Goal: Navigation & Orientation: Find specific page/section

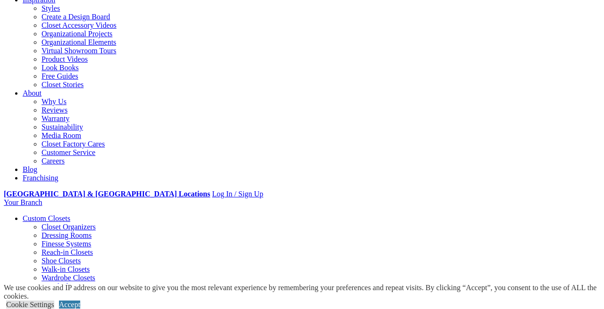
scroll to position [227, 0]
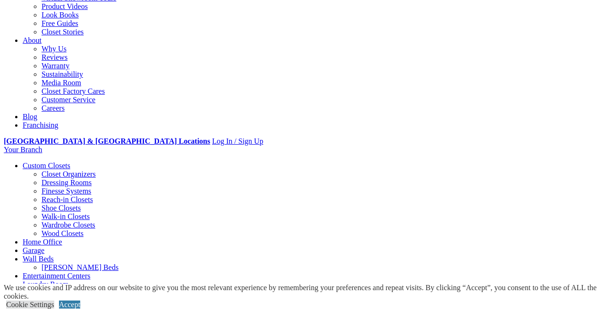
click at [118, 264] on link "[PERSON_NAME] Beds" at bounding box center [80, 268] width 77 height 8
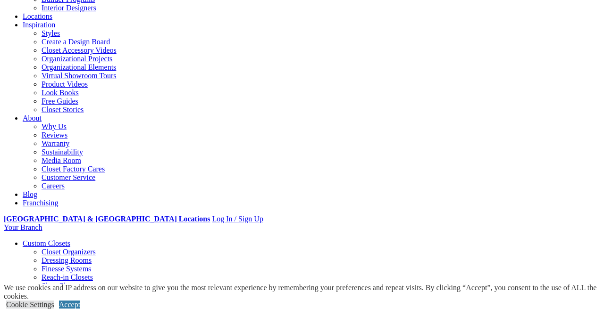
scroll to position [154, 0]
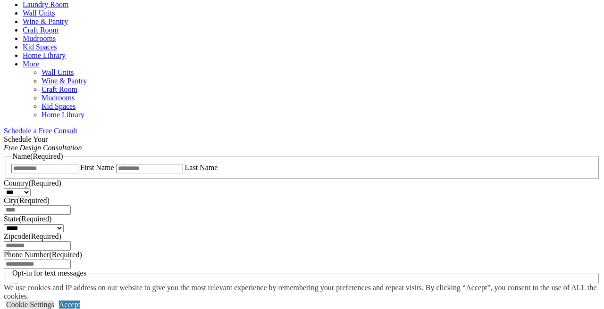
scroll to position [512, 0]
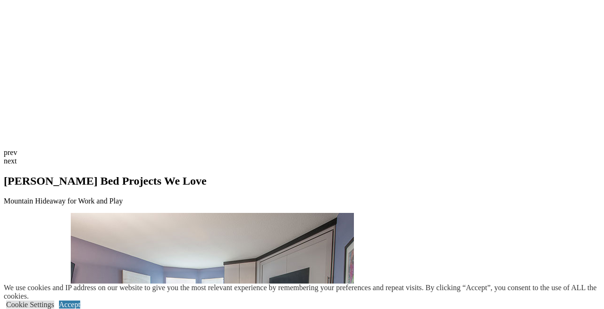
scroll to position [2254, 0]
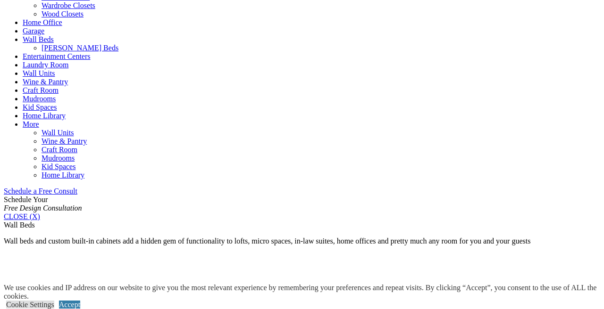
scroll to position [447, 0]
